Goal: Task Accomplishment & Management: Use online tool/utility

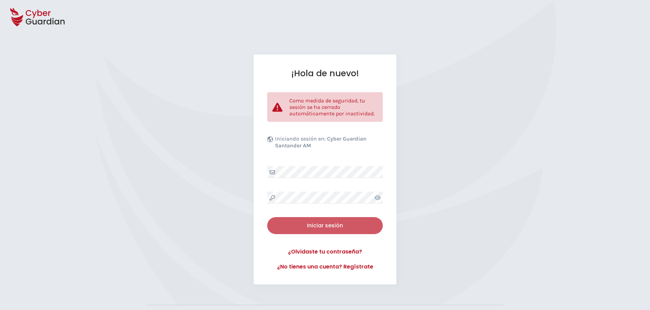
click at [305, 227] on div "Iniciar sesión" at bounding box center [324, 225] width 105 height 8
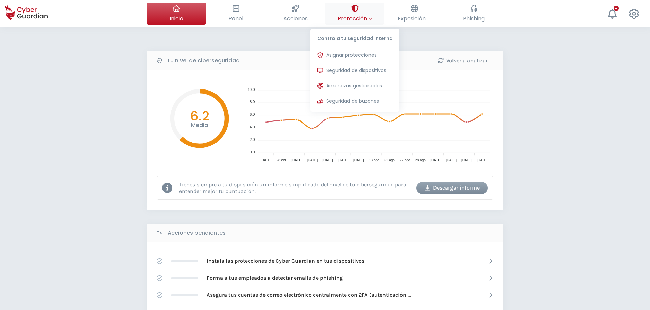
click at [353, 16] on span "Protección" at bounding box center [354, 18] width 35 height 8
click at [355, 70] on span "Seguridad de dispositivos" at bounding box center [356, 70] width 60 height 7
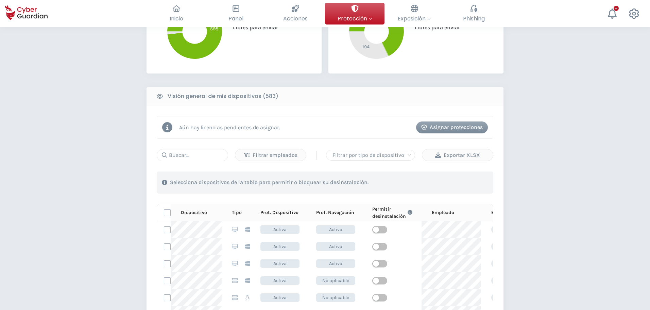
scroll to position [263, 0]
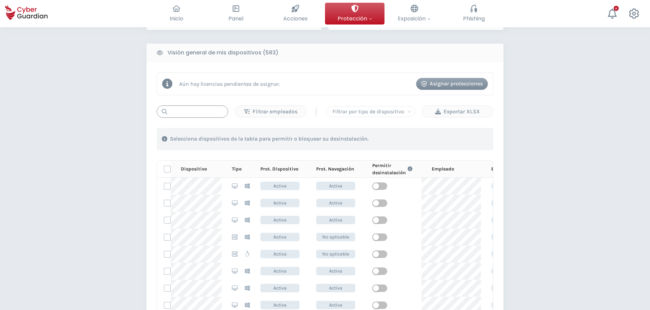
click at [185, 110] on input "text" at bounding box center [192, 111] width 71 height 12
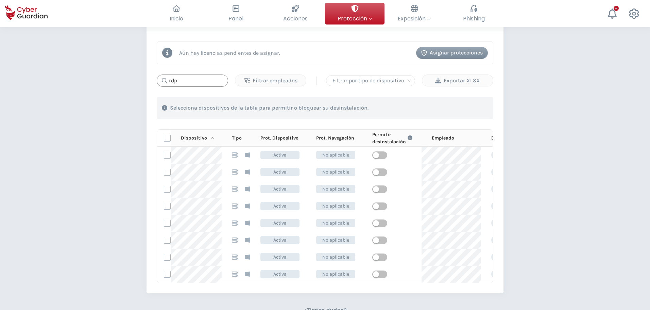
scroll to position [294, 0]
type input "rdp"
click at [80, 190] on div "PROTECCIÓN > Seguridad de dispositivos ¿Cómo funciona? Añade empleados Instala …" at bounding box center [325, 85] width 650 height 705
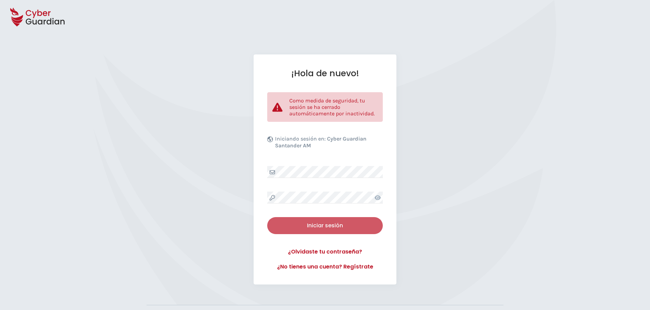
click at [337, 230] on button "Iniciar sesión" at bounding box center [325, 225] width 116 height 17
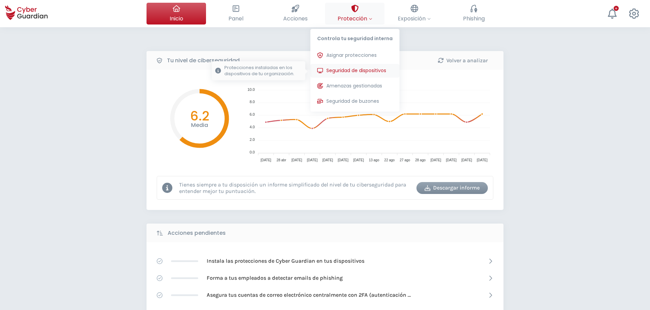
click at [377, 74] on span "Seguridad de dispositivos" at bounding box center [356, 70] width 60 height 7
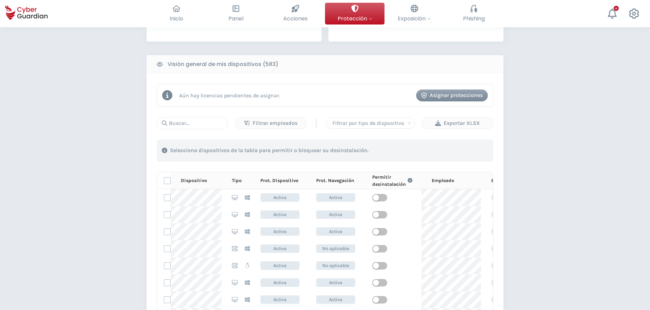
scroll to position [252, 0]
click at [186, 124] on input "text" at bounding box center [192, 123] width 71 height 12
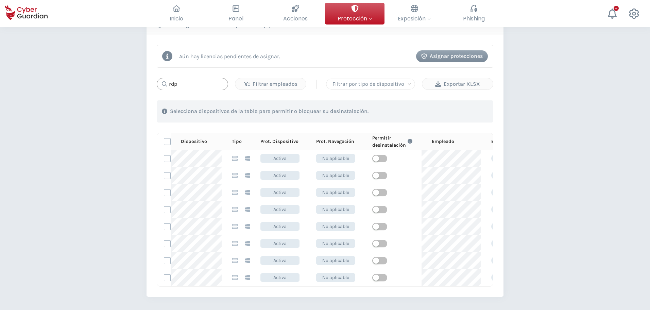
scroll to position [296, 0]
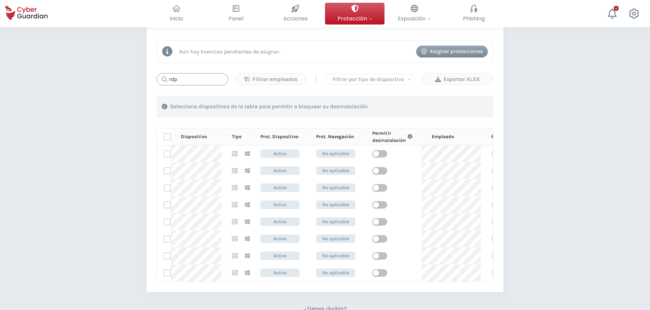
type input "rdp"
